Goal: Information Seeking & Learning: Learn about a topic

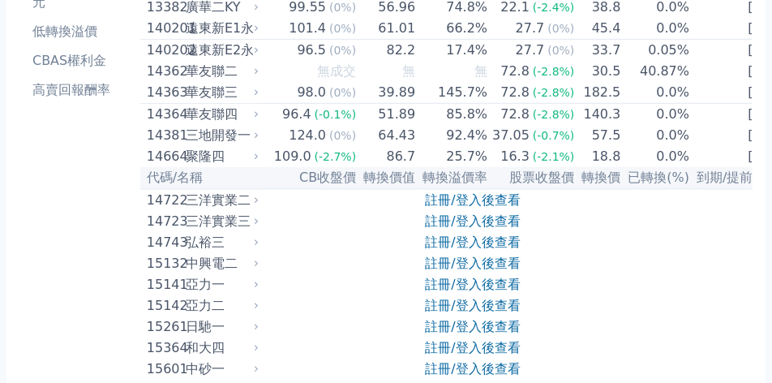
scroll to position [284, 0]
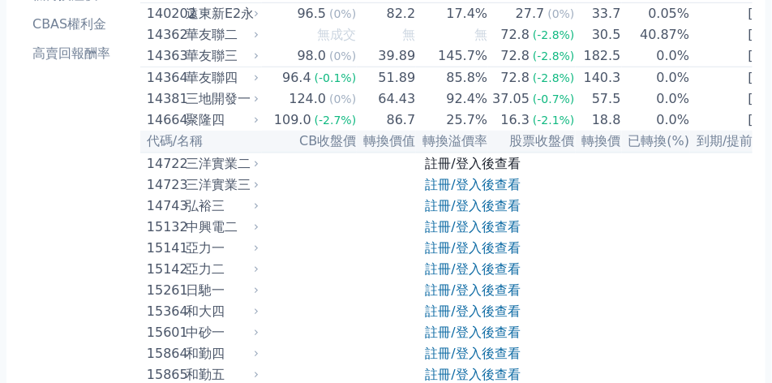
click at [469, 171] on link "註冊/登入後查看" at bounding box center [472, 163] width 95 height 15
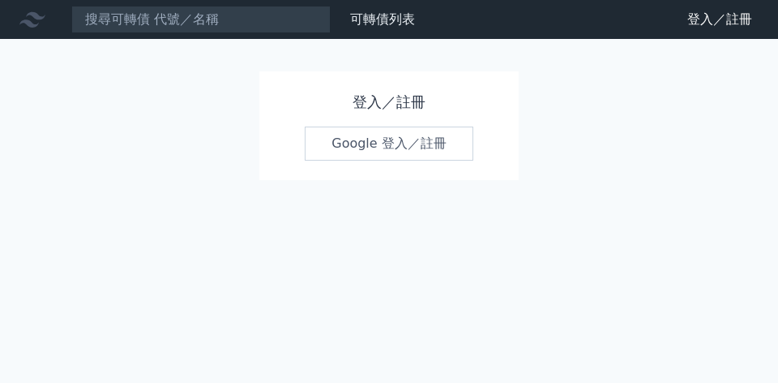
click at [421, 160] on div "登入／註冊 Google 登入／註冊" at bounding box center [388, 125] width 259 height 109
click at [420, 154] on link "Google 登入／註冊" at bounding box center [389, 143] width 169 height 34
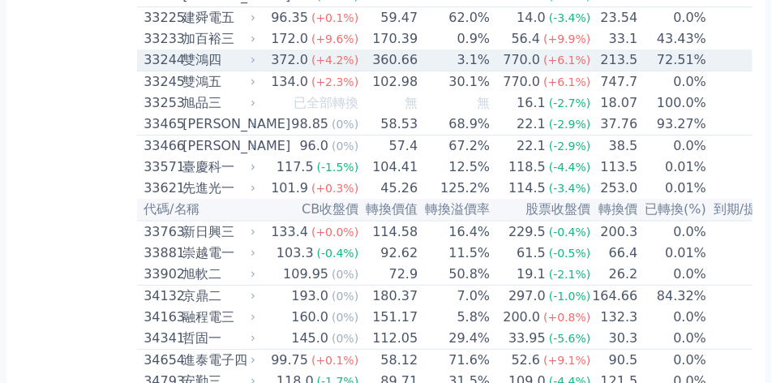
scroll to position [2958, 0]
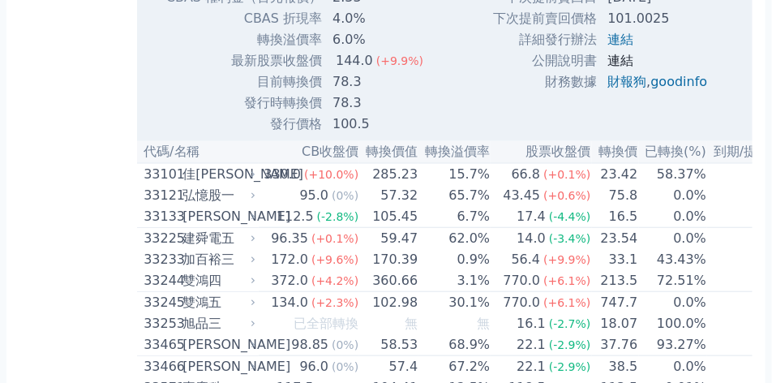
scroll to position [3363, 0]
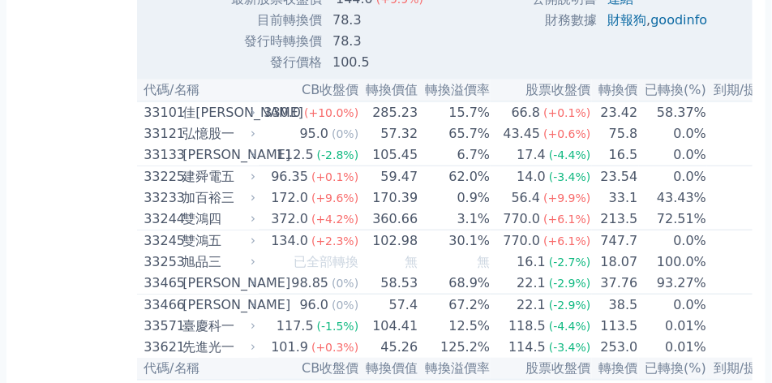
drag, startPoint x: 325, startPoint y: 126, endPoint x: 271, endPoint y: 123, distance: 54.4
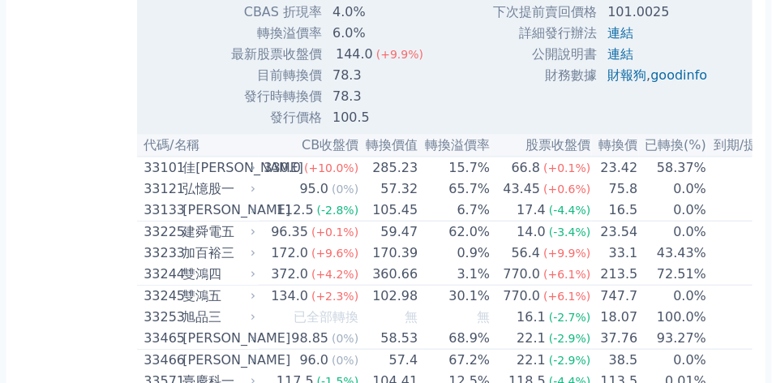
scroll to position [3323, 0]
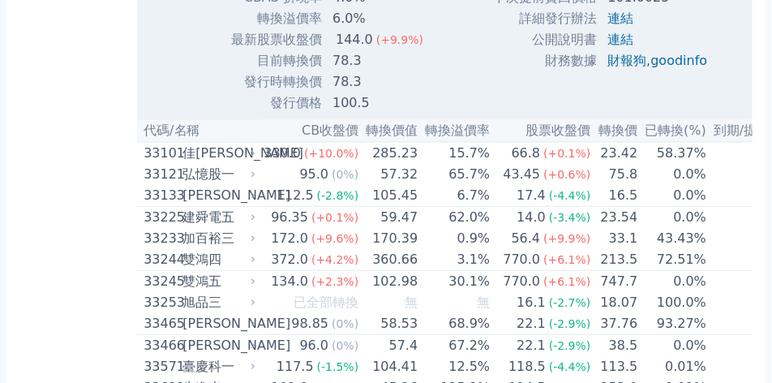
drag, startPoint x: 608, startPoint y: 107, endPoint x: 652, endPoint y: 139, distance: 55.1
drag, startPoint x: 601, startPoint y: 126, endPoint x: 690, endPoint y: 126, distance: 88.3
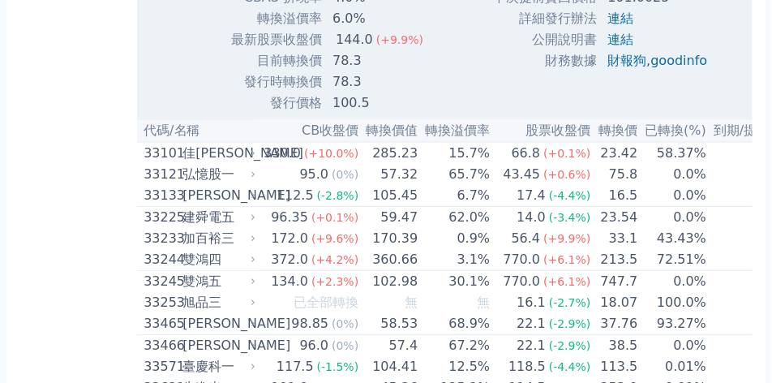
drag, startPoint x: 597, startPoint y: 130, endPoint x: 676, endPoint y: 126, distance: 78.7
drag, startPoint x: 609, startPoint y: 192, endPoint x: 712, endPoint y: 199, distance: 103.1
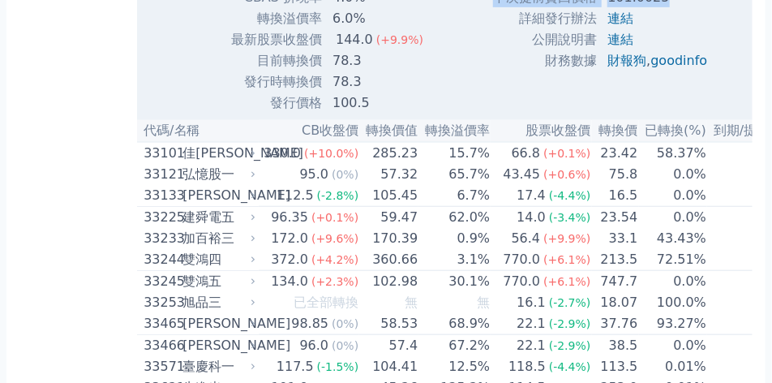
drag, startPoint x: 361, startPoint y: 267, endPoint x: 337, endPoint y: 267, distance: 23.5
click at [337, 71] on td "78.3" at bounding box center [379, 60] width 113 height 21
click at [338, 92] on td "78.3" at bounding box center [379, 81] width 113 height 21
drag, startPoint x: 336, startPoint y: 293, endPoint x: 408, endPoint y: 293, distance: 71.3
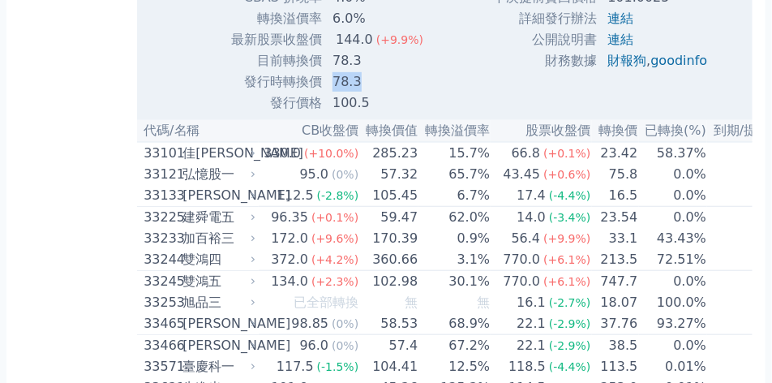
click at [408, 92] on td "78.3" at bounding box center [379, 81] width 113 height 21
drag, startPoint x: 408, startPoint y: 302, endPoint x: 343, endPoint y: 304, distance: 64.9
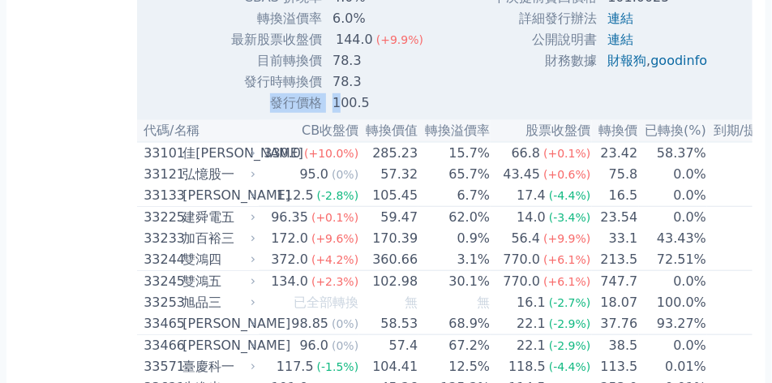
click at [343, 92] on td "78.3" at bounding box center [379, 81] width 113 height 21
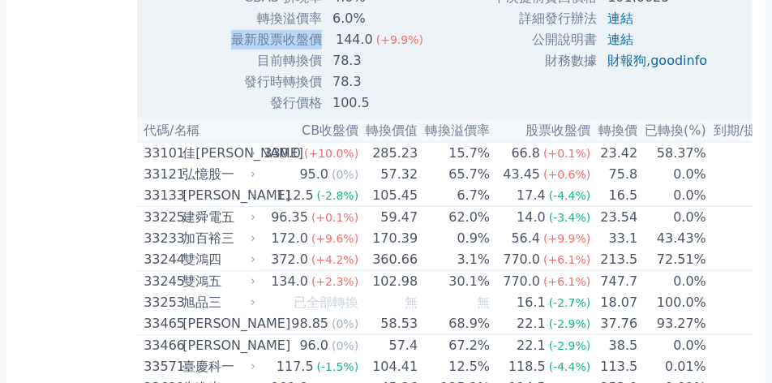
drag, startPoint x: 239, startPoint y: 246, endPoint x: 335, endPoint y: 245, distance: 95.6
click at [335, 50] on tr "最新股票收盤價 144.0 (+9.9%)" at bounding box center [300, 39] width 271 height 21
click at [335, 50] on td "144.0 (+9.9%)" at bounding box center [379, 39] width 113 height 21
click at [338, 71] on td "78.3" at bounding box center [379, 60] width 113 height 21
drag, startPoint x: 260, startPoint y: 270, endPoint x: 327, endPoint y: 275, distance: 67.4
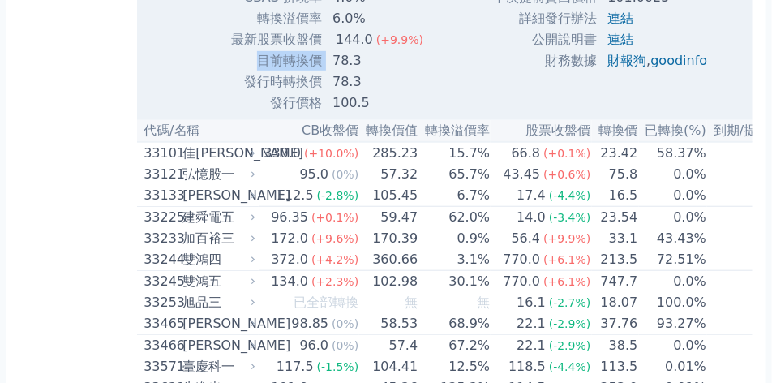
click at [327, 71] on tr "目前轉換價 78.3" at bounding box center [300, 60] width 271 height 21
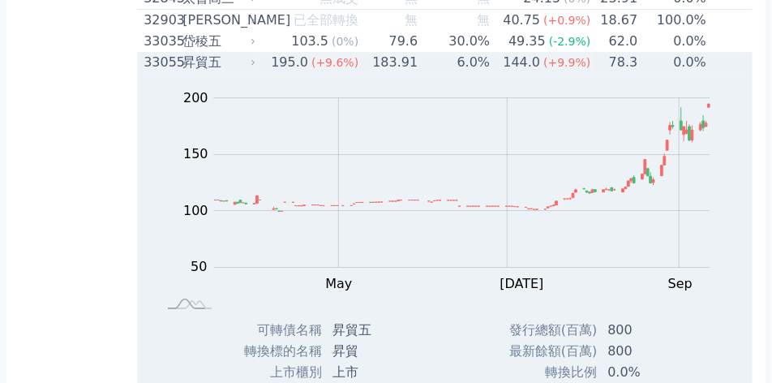
scroll to position [2837, 0]
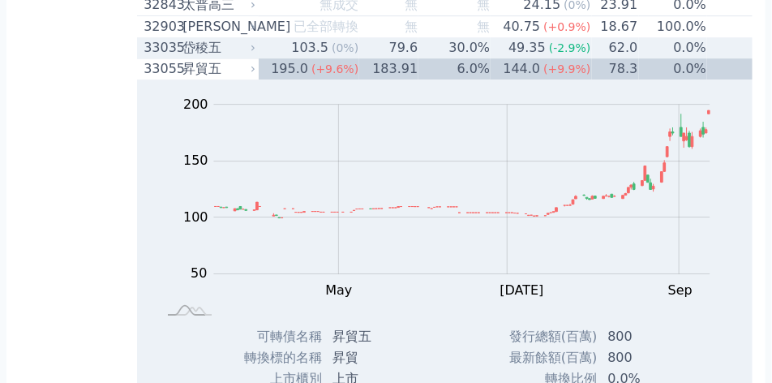
click at [442, 58] on td "30.0%" at bounding box center [454, 47] width 72 height 21
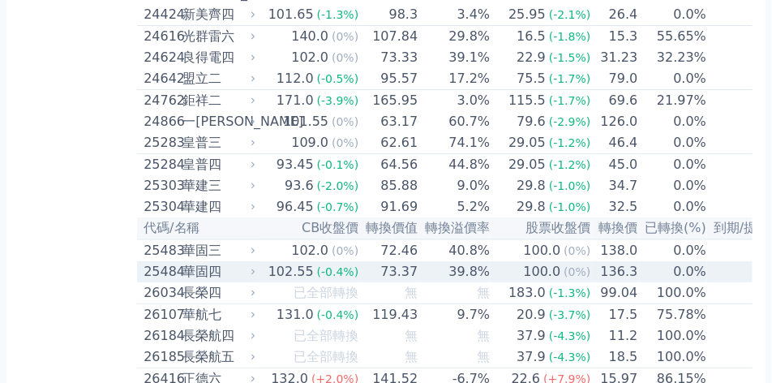
scroll to position [1580, 0]
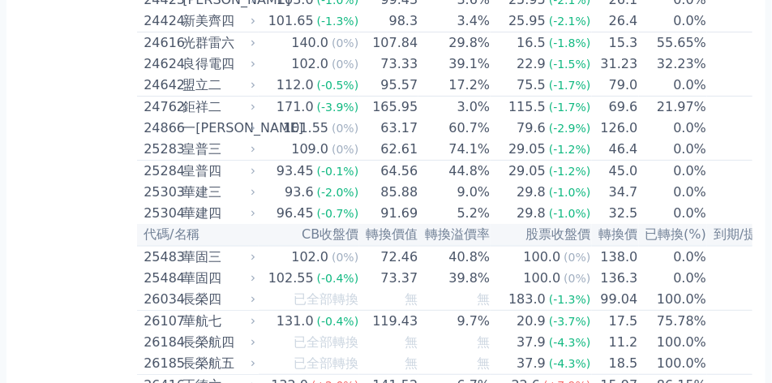
drag, startPoint x: 482, startPoint y: 62, endPoint x: 420, endPoint y: 62, distance: 62.4
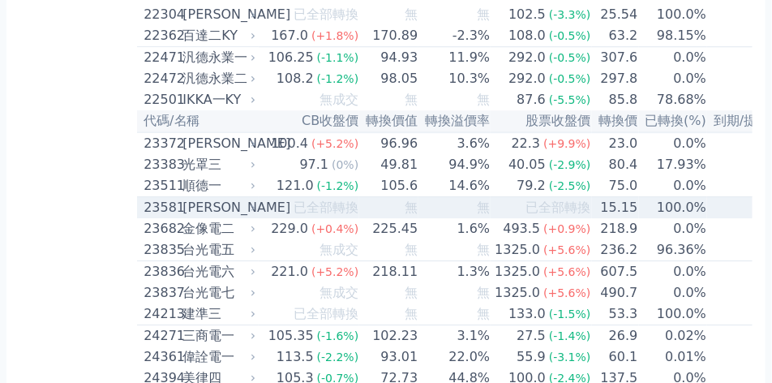
scroll to position [1135, 0]
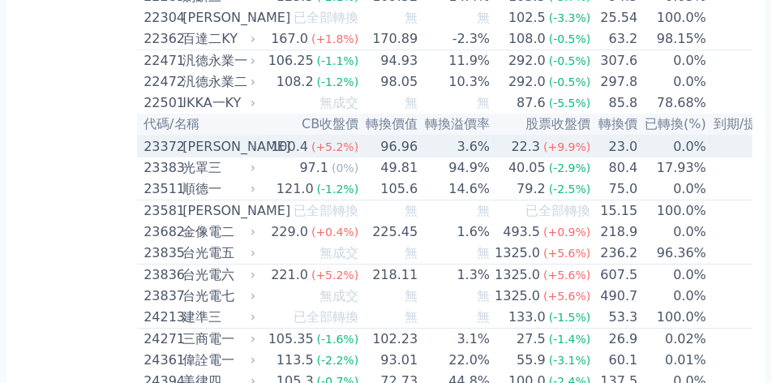
click at [490, 157] on td "22.3 (+9.9%)" at bounding box center [540, 146] width 100 height 22
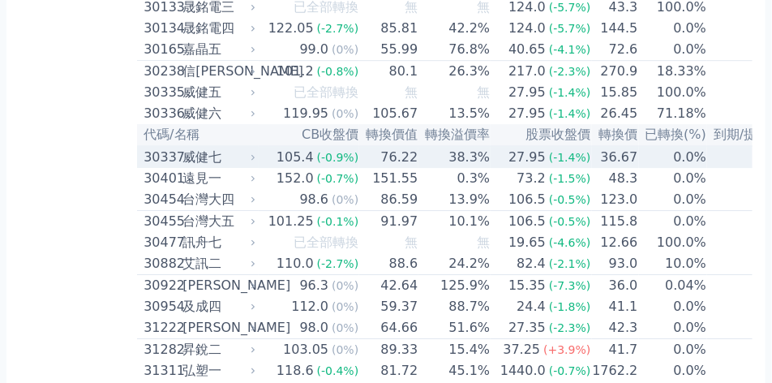
scroll to position [2756, 0]
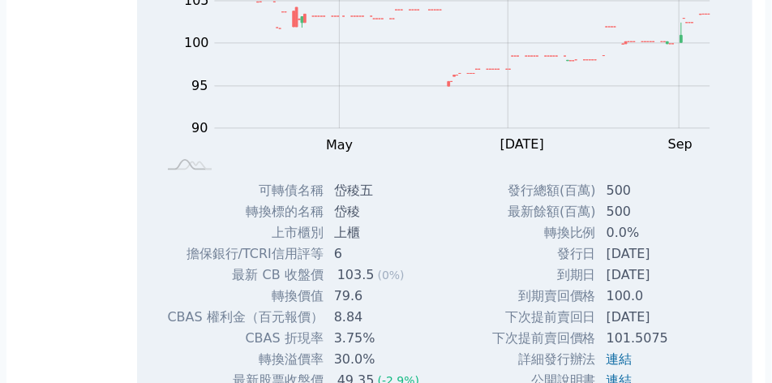
scroll to position [3931, 0]
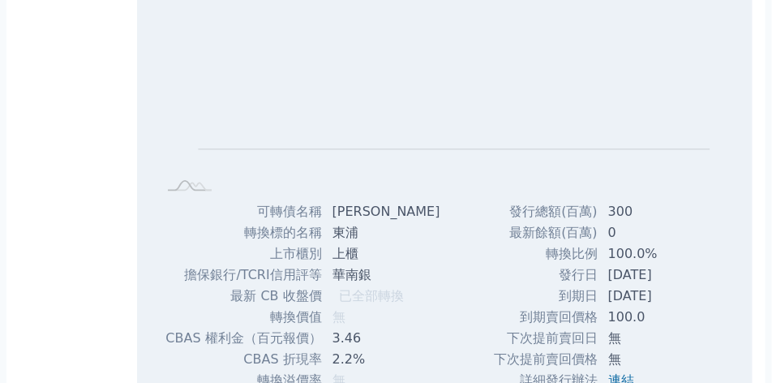
scroll to position [3971, 0]
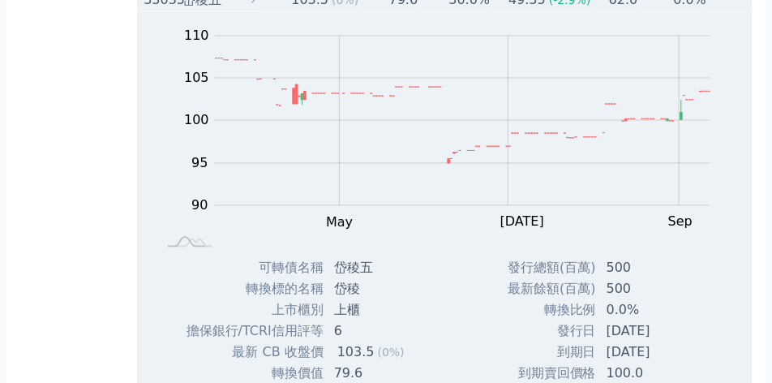
scroll to position [3931, 0]
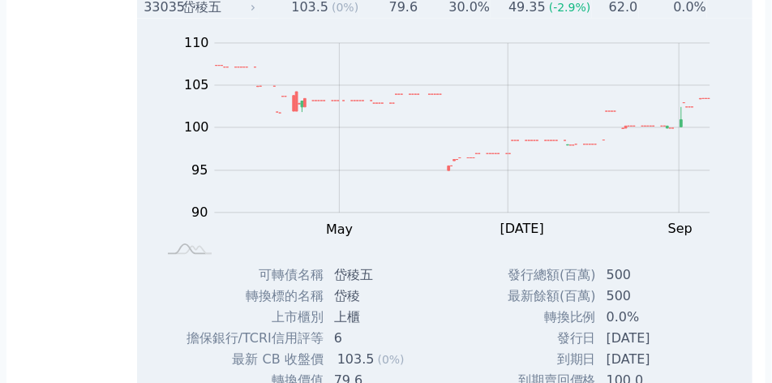
click at [288, 18] on td "103.5 (0%)" at bounding box center [309, 7] width 100 height 21
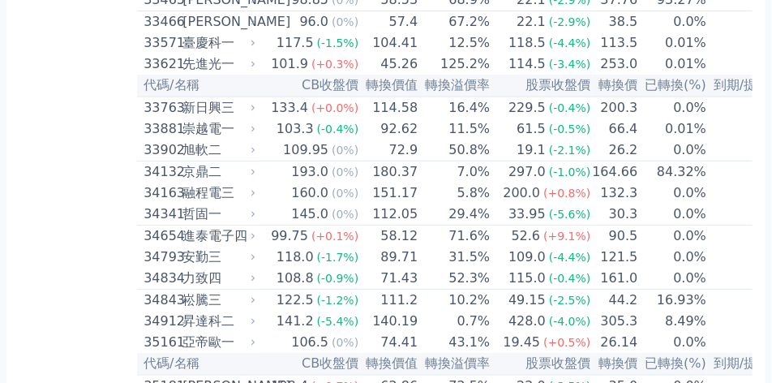
scroll to position [4701, 0]
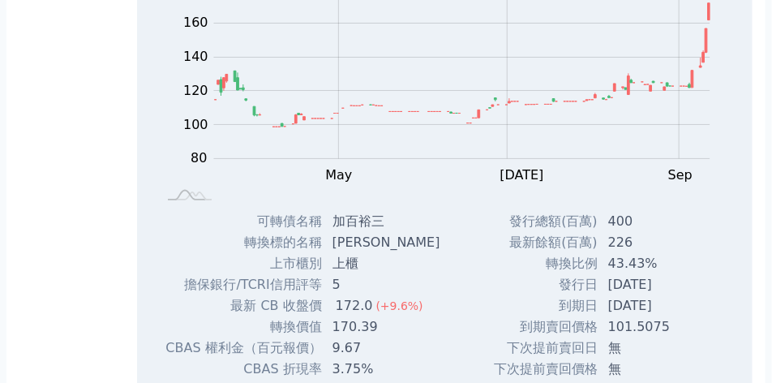
scroll to position [4579, 0]
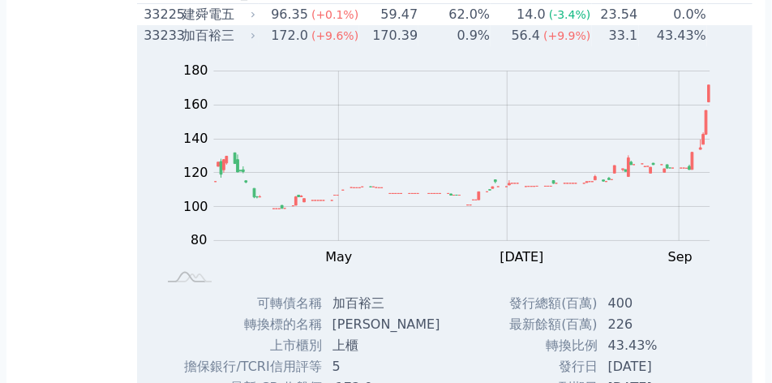
click at [494, 46] on td "56.4 (+9.9%)" at bounding box center [540, 35] width 100 height 21
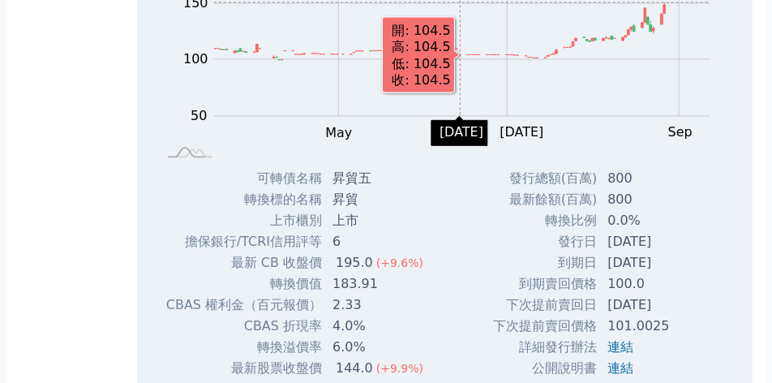
scroll to position [3971, 0]
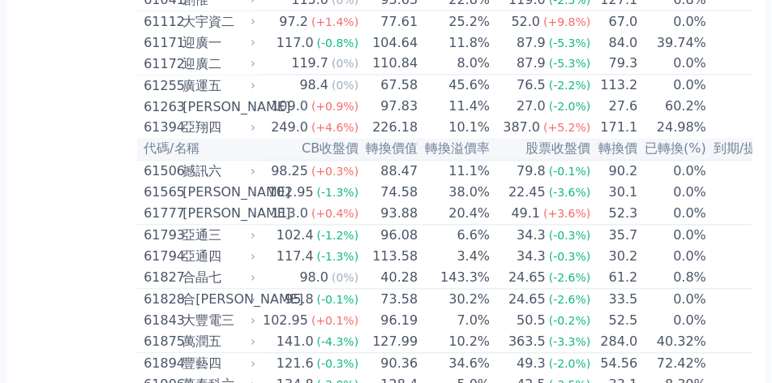
scroll to position [6808, 0]
